Goal: Navigation & Orientation: Find specific page/section

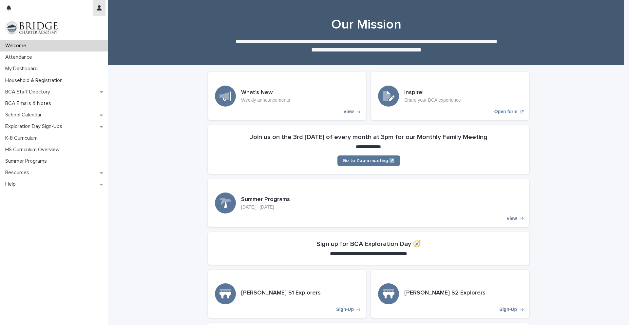
click at [100, 13] on button "button" at bounding box center [99, 8] width 12 height 16
click at [100, 9] on div at bounding box center [314, 162] width 629 height 325
click at [56, 70] on div "My Dashboard" at bounding box center [54, 68] width 108 height 11
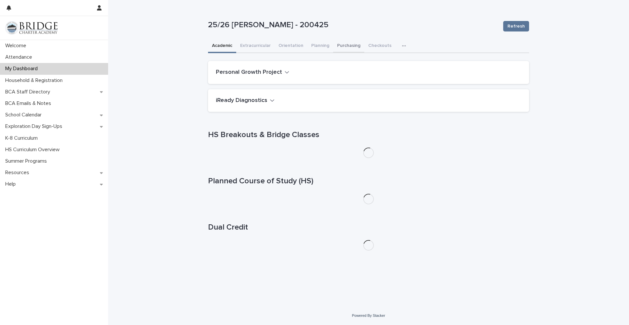
click at [358, 47] on button "Purchasing" at bounding box center [348, 46] width 31 height 14
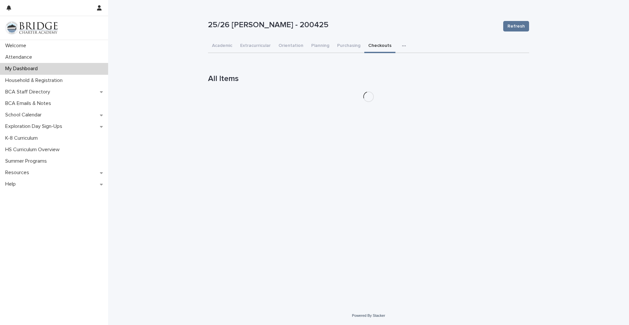
click at [382, 49] on button "Checkouts" at bounding box center [379, 46] width 31 height 14
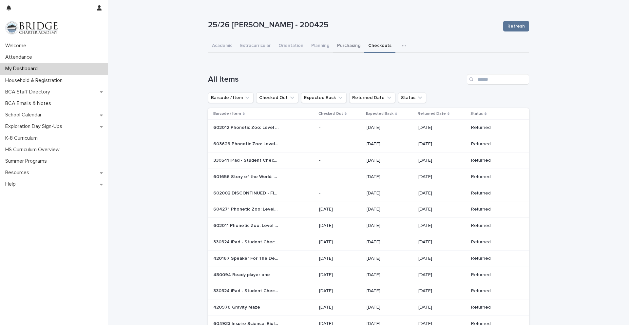
click at [353, 43] on button "Purchasing" at bounding box center [348, 46] width 31 height 14
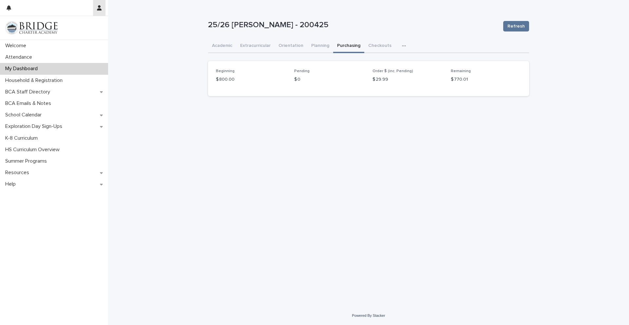
click at [103, 9] on button "button" at bounding box center [99, 8] width 12 height 16
click at [89, 32] on p "Log Out" at bounding box center [80, 27] width 41 height 11
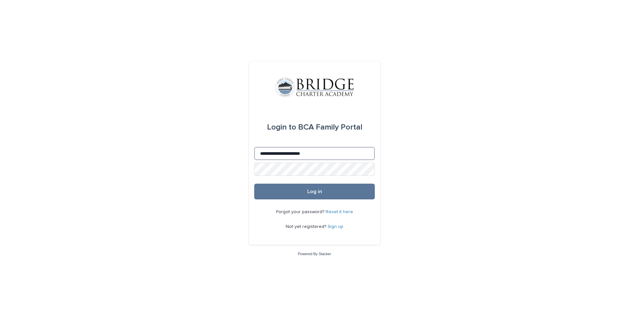
click at [313, 156] on input "**********" at bounding box center [314, 153] width 121 height 13
type input "**********"
click at [306, 187] on button "Log in" at bounding box center [314, 192] width 121 height 16
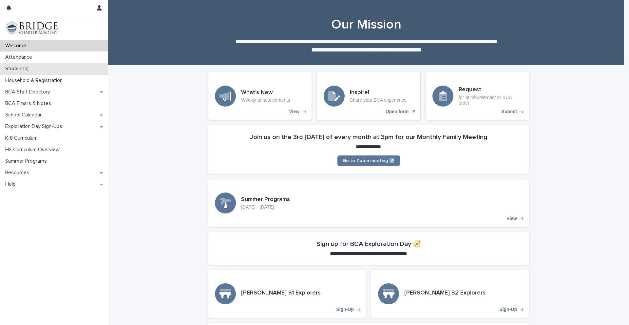
click at [66, 65] on div "Student(s)" at bounding box center [54, 68] width 108 height 11
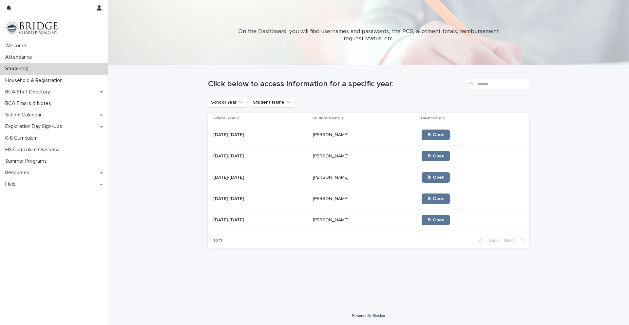
click at [352, 139] on div "Aaron Greig Aaron Greig" at bounding box center [365, 134] width 104 height 11
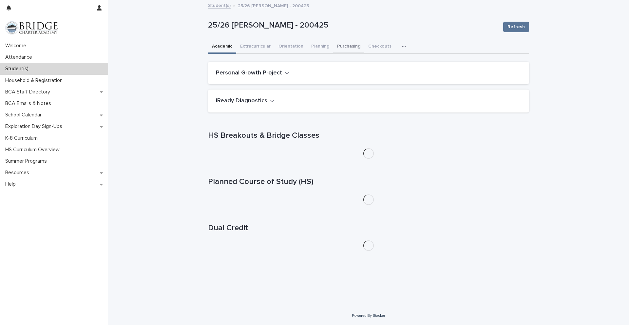
click at [336, 45] on button "Purchasing" at bounding box center [348, 47] width 31 height 14
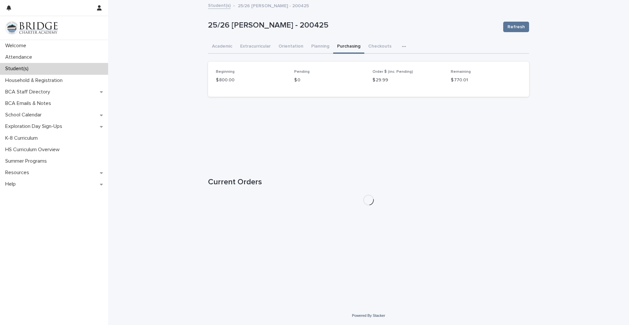
drag, startPoint x: 205, startPoint y: 181, endPoint x: 259, endPoint y: 181, distance: 54.4
click at [269, 181] on div "Loading... Saving… Loading... Saving… 25/26 Greig, Aaron - 200425 Refresh 25/26…" at bounding box center [369, 145] width 328 height 289
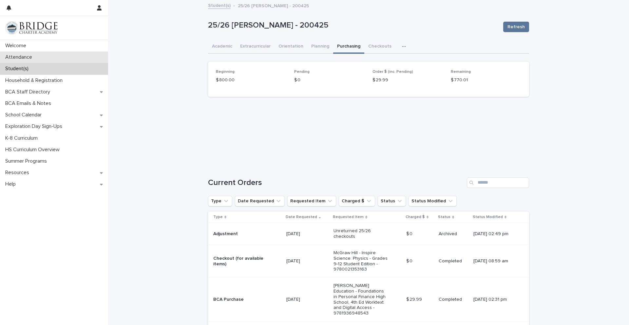
click at [41, 57] on div "Attendance" at bounding box center [54, 56] width 108 height 11
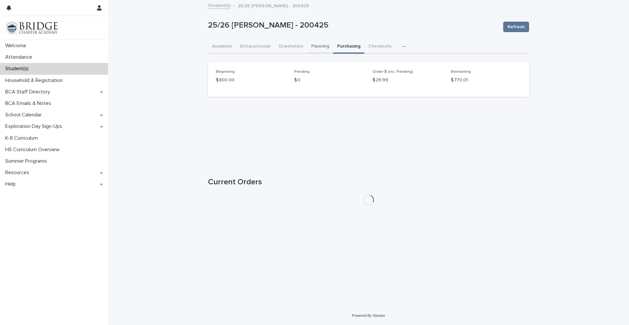
click at [324, 45] on button "Planning" at bounding box center [320, 47] width 26 height 14
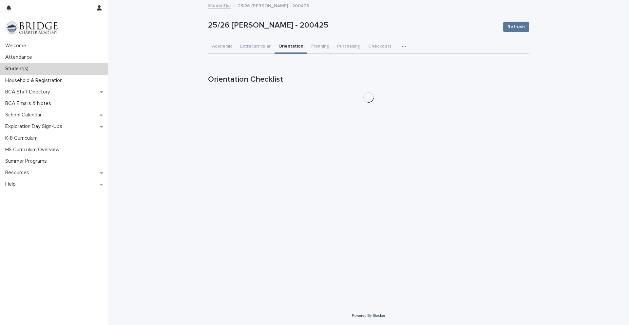
click at [287, 44] on button "Orientation" at bounding box center [291, 47] width 33 height 14
click at [222, 49] on button "Academic" at bounding box center [222, 47] width 28 height 14
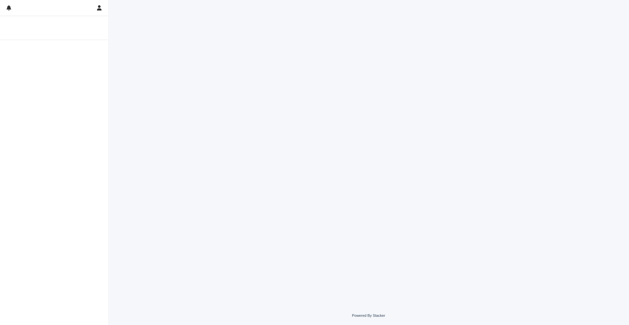
click at [103, 8] on button "button" at bounding box center [99, 8] width 12 height 16
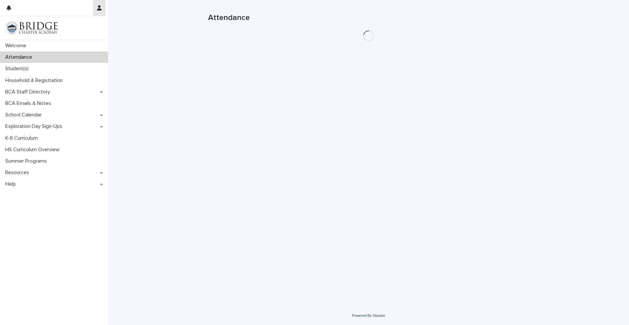
click at [101, 10] on icon "button" at bounding box center [99, 7] width 5 height 5
click at [73, 29] on p "Log Out" at bounding box center [80, 27] width 41 height 11
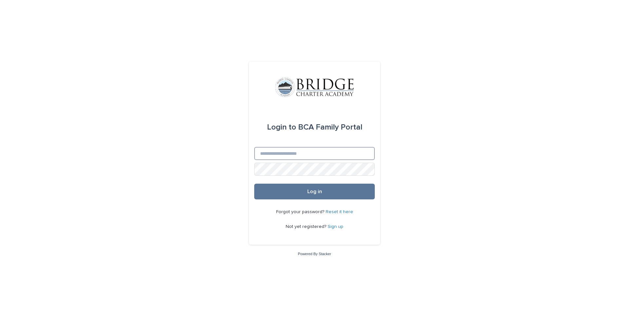
type input "**********"
click at [290, 192] on button "Log in" at bounding box center [314, 192] width 121 height 16
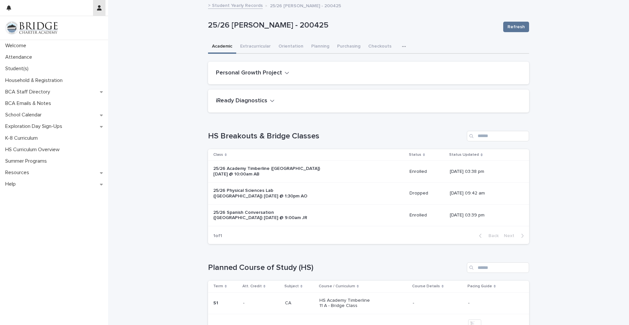
click at [102, 11] on button "button" at bounding box center [99, 8] width 12 height 16
click at [93, 27] on p "Log Out" at bounding box center [80, 27] width 41 height 11
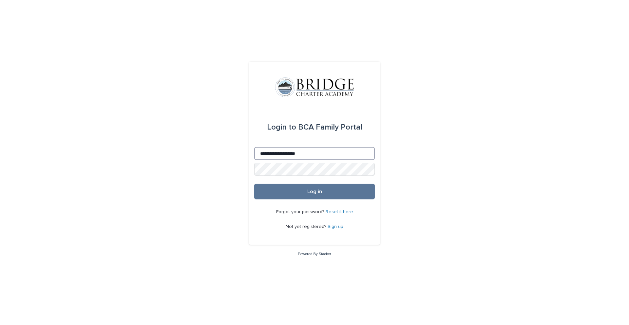
click at [326, 149] on input "**********" at bounding box center [314, 153] width 121 height 13
type input "**********"
click at [318, 185] on button "Log in" at bounding box center [314, 192] width 121 height 16
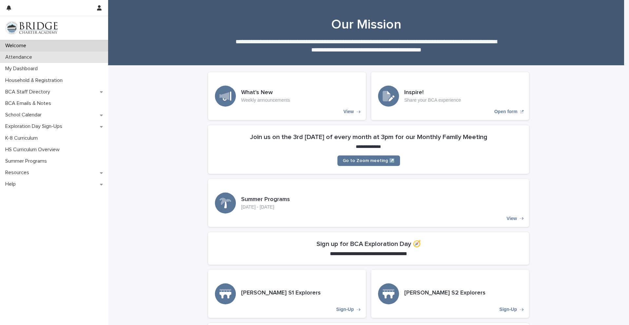
click at [32, 58] on p "Attendance" at bounding box center [20, 57] width 35 height 6
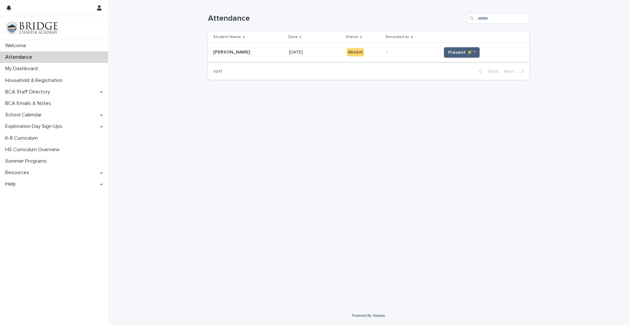
click at [453, 54] on span "Present ⚡ *" at bounding box center [461, 52] width 27 height 7
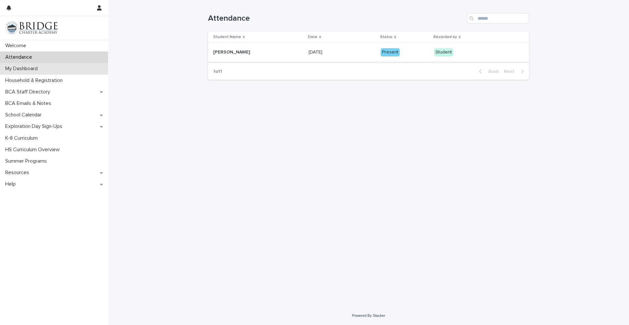
click at [42, 70] on p "My Dashboard" at bounding box center [23, 69] width 40 height 6
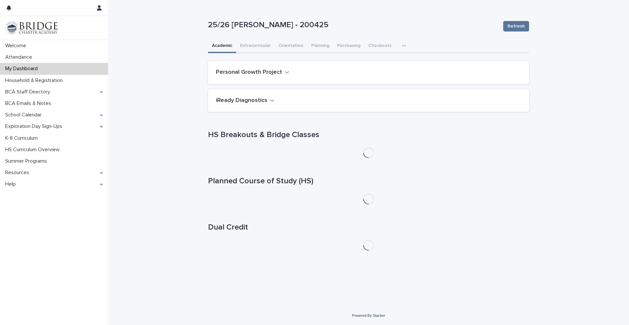
click at [398, 44] on button "button" at bounding box center [405, 45] width 14 height 13
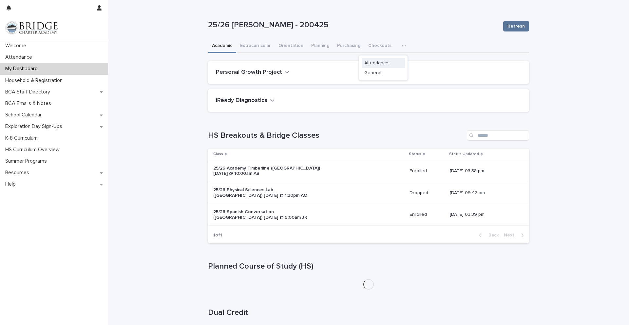
click at [389, 63] on button "Attendance" at bounding box center [383, 63] width 43 height 10
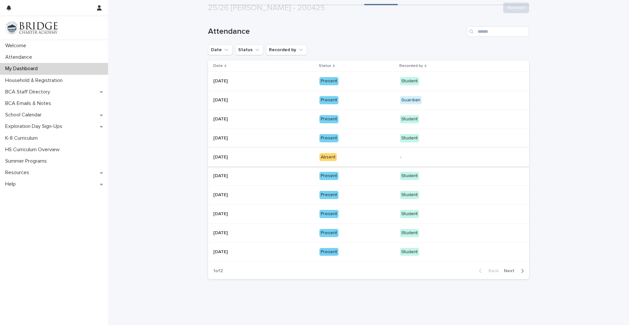
scroll to position [59, 0]
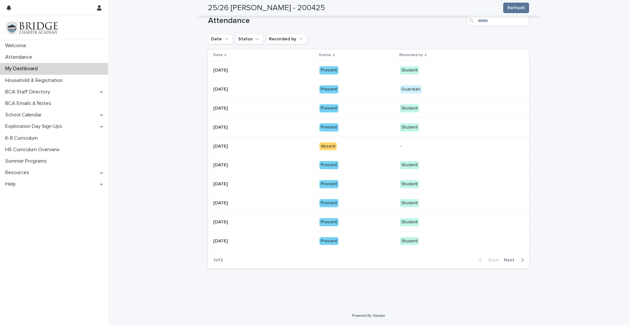
click at [509, 260] on span "Next" at bounding box center [511, 260] width 14 height 5
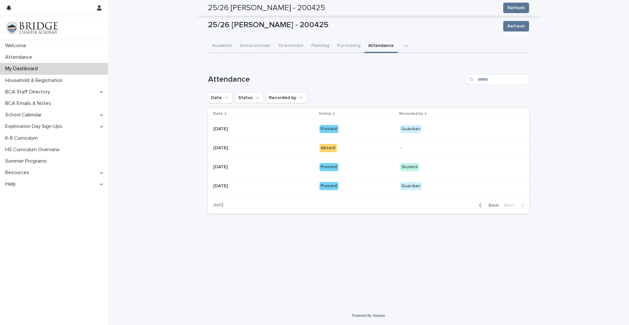
scroll to position [0, 0]
click at [482, 206] on icon "button" at bounding box center [480, 205] width 3 height 6
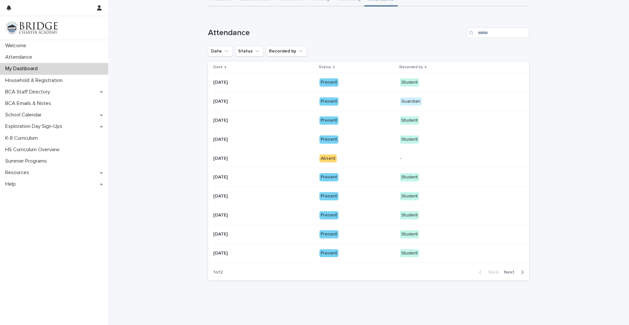
scroll to position [59, 0]
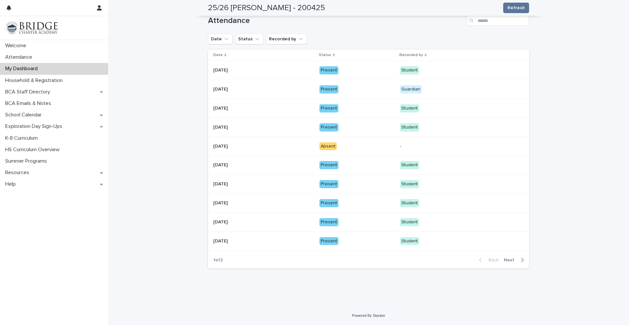
click at [507, 262] on span "Next" at bounding box center [511, 260] width 14 height 5
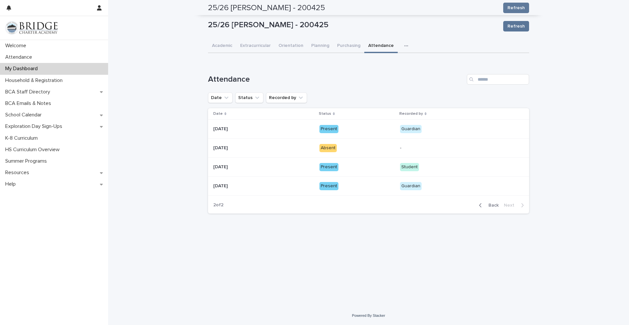
scroll to position [0, 0]
click at [484, 205] on div "button" at bounding box center [482, 205] width 6 height 6
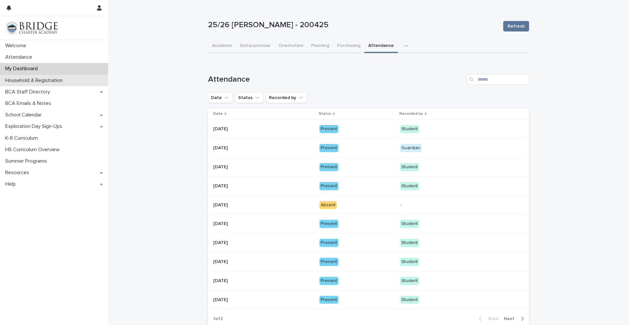
click at [39, 83] on p "Household & Registration" at bounding box center [35, 80] width 65 height 6
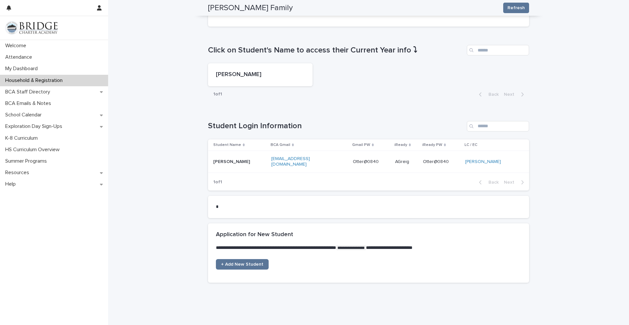
scroll to position [277, 0]
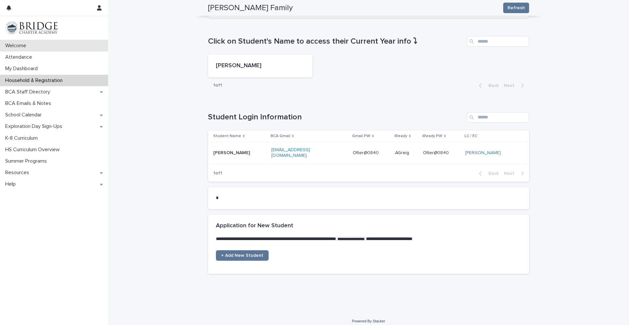
click at [34, 46] on div "Welcome" at bounding box center [54, 45] width 108 height 11
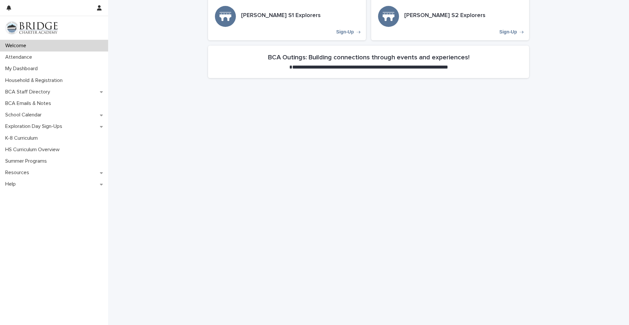
scroll to position [343, 0]
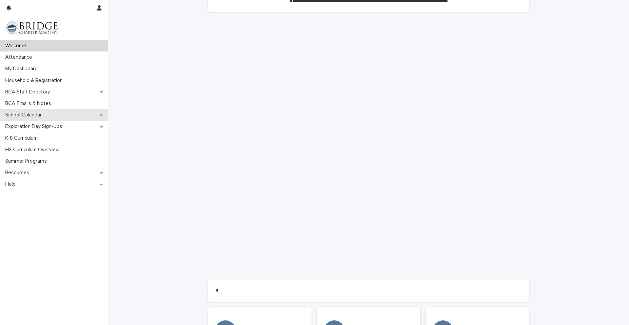
click at [51, 116] on div "School Calendar" at bounding box center [54, 114] width 108 height 11
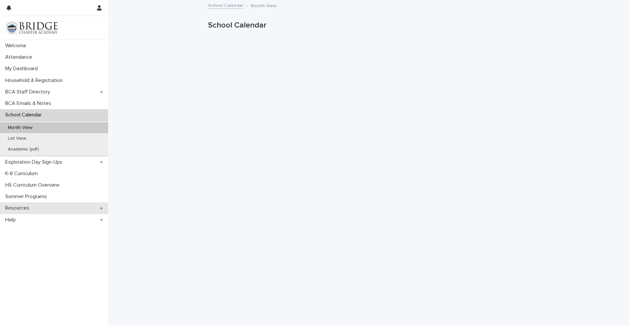
click at [29, 208] on p "Resources" at bounding box center [19, 208] width 32 height 6
